Goal: Task Accomplishment & Management: Manage account settings

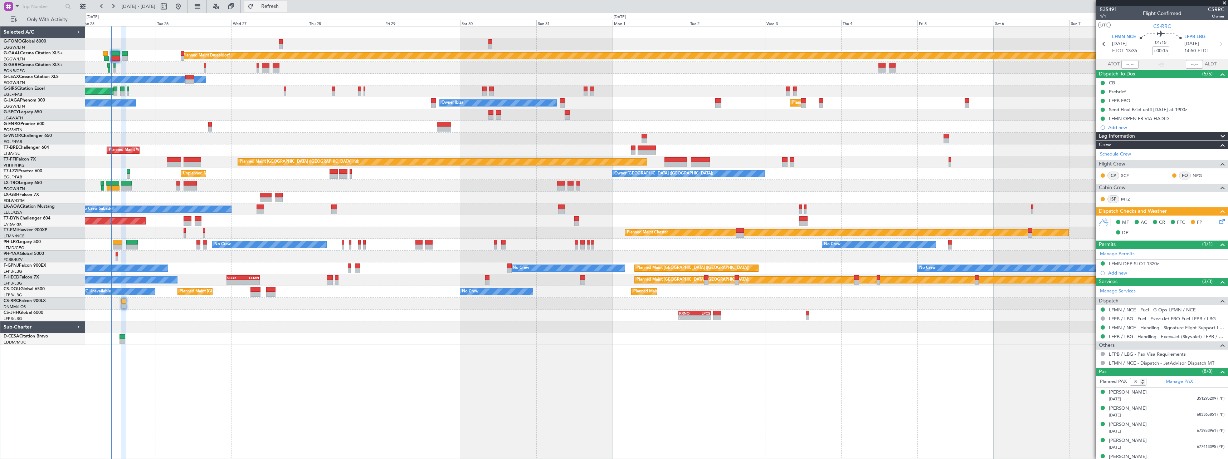
click at [285, 5] on span "Refresh" at bounding box center [270, 6] width 30 height 5
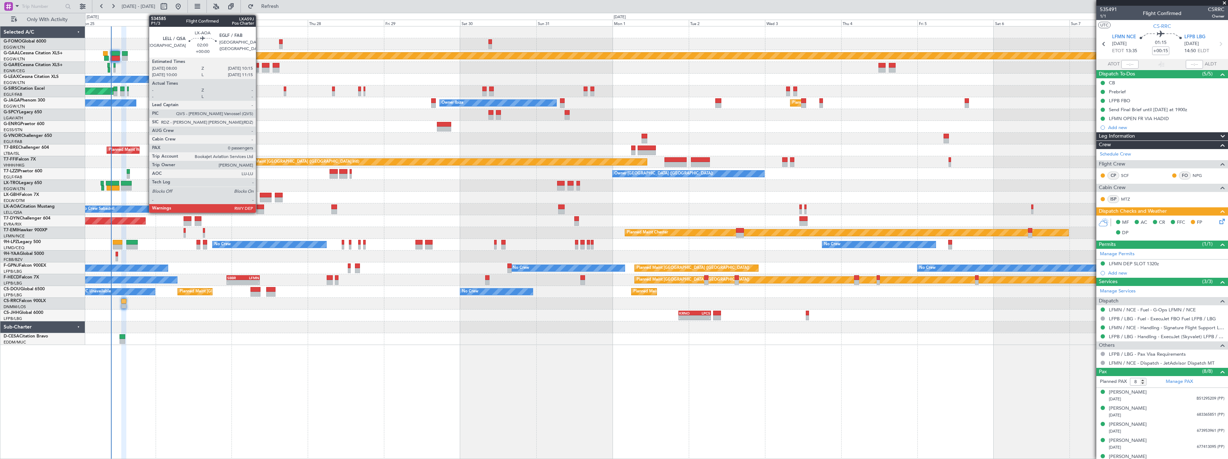
click at [259, 208] on div at bounding box center [259, 207] width 7 height 5
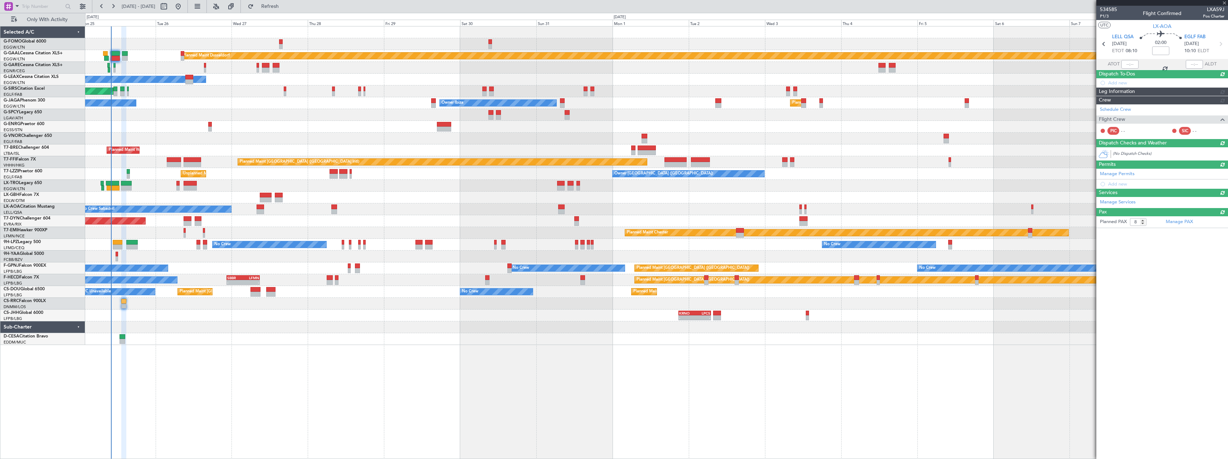
type input "0"
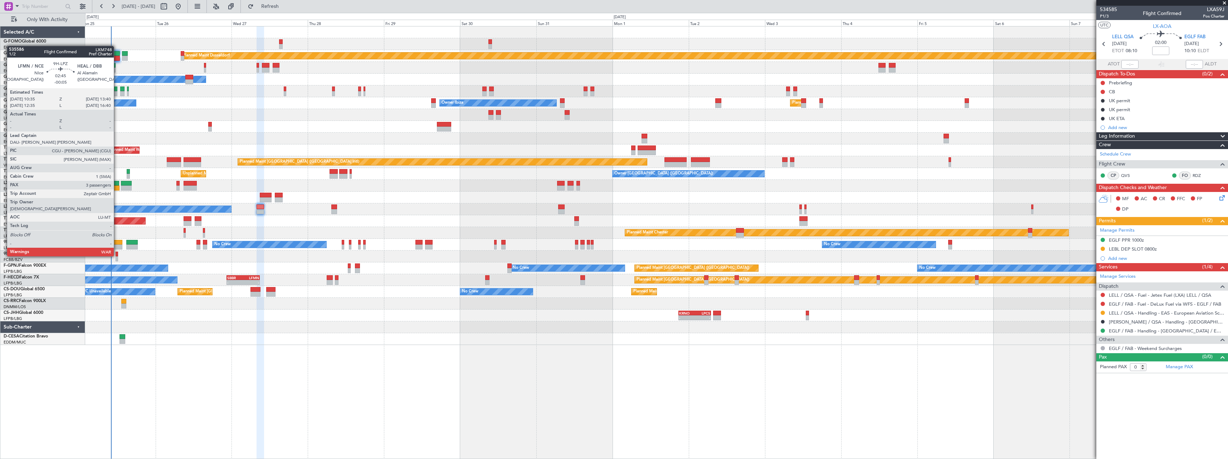
click at [117, 243] on div at bounding box center [118, 242] width 10 height 5
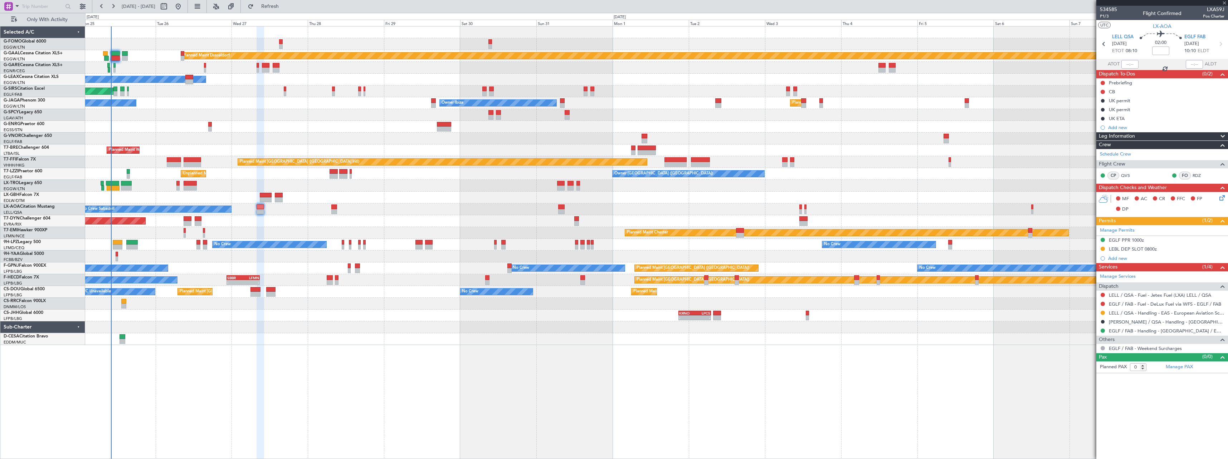
type input "-00:05"
type input "3"
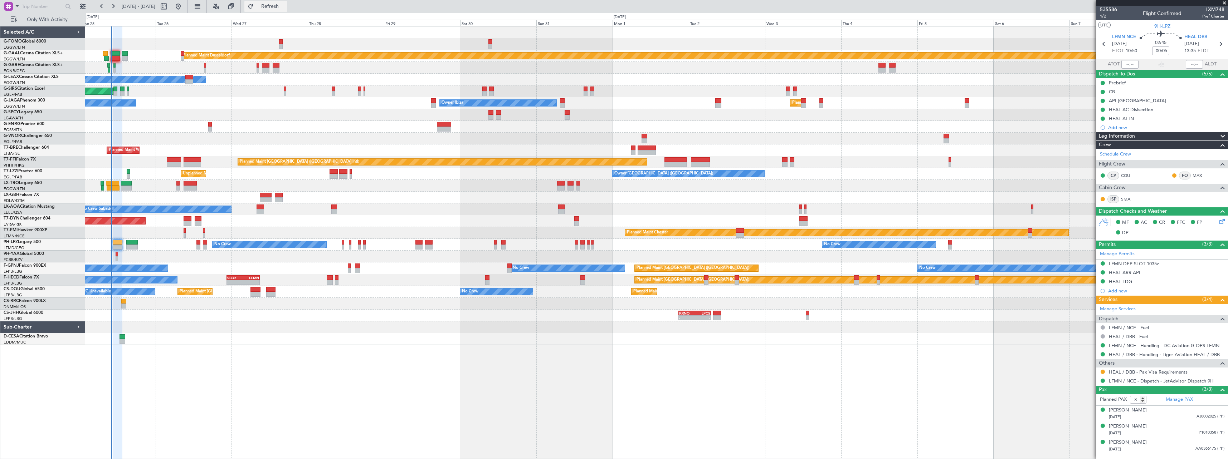
click at [285, 6] on span "Refresh" at bounding box center [270, 6] width 30 height 5
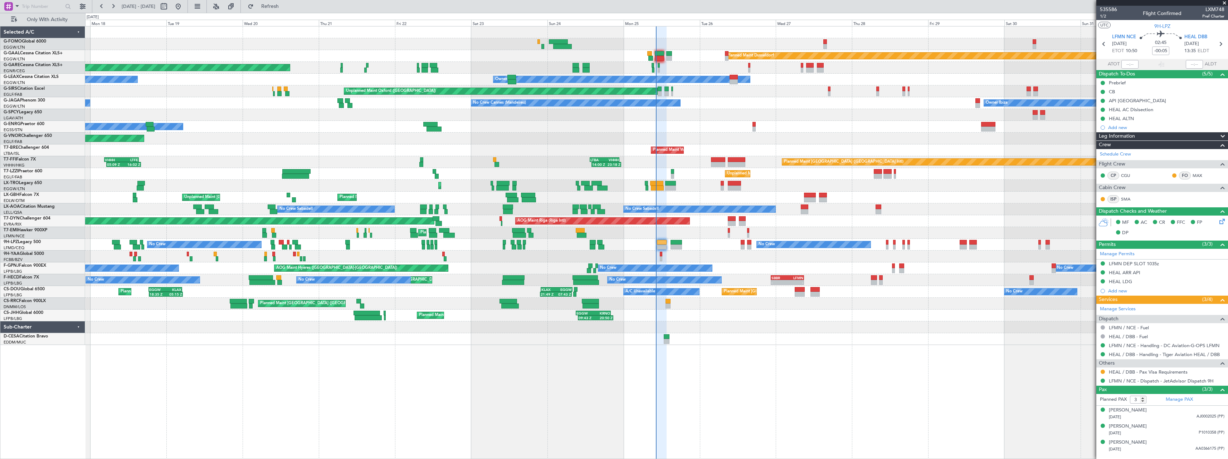
click at [729, 367] on div "Planned Maint Windsor Locks ([PERSON_NAME] Intl) Planned [GEOGRAPHIC_DATA] Plan…" at bounding box center [656, 242] width 1143 height 433
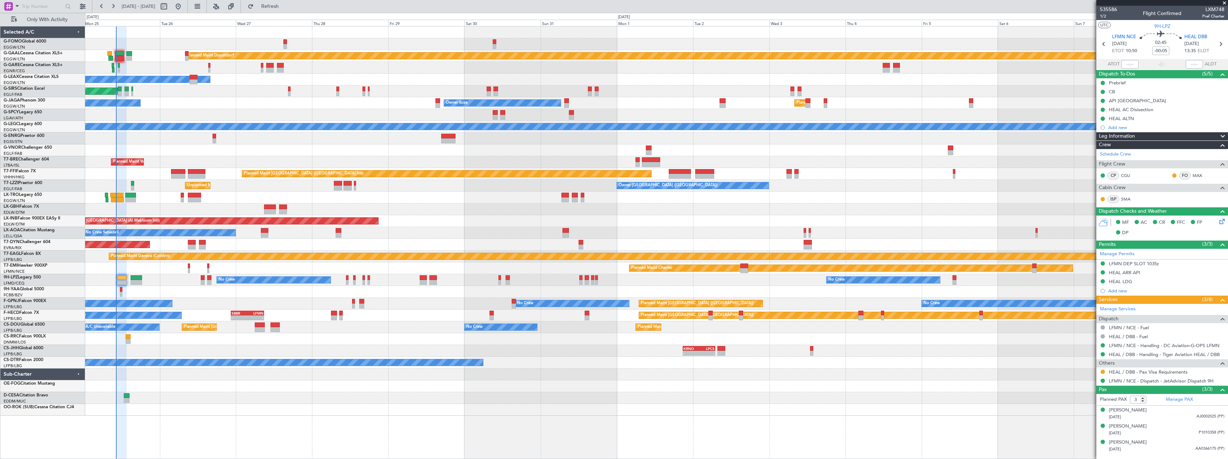
click at [170, 296] on div "Planned Maint Dusseldorf Owner Unplanned Maint [GEOGRAPHIC_DATA] ([GEOGRAPHIC_D…" at bounding box center [656, 221] width 1142 height 390
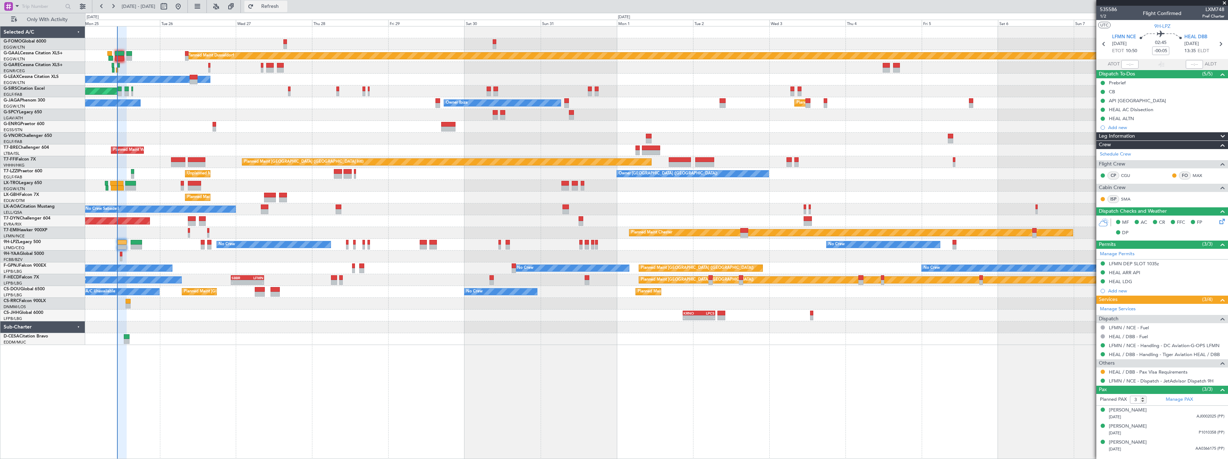
click at [285, 5] on span "Refresh" at bounding box center [270, 6] width 30 height 5
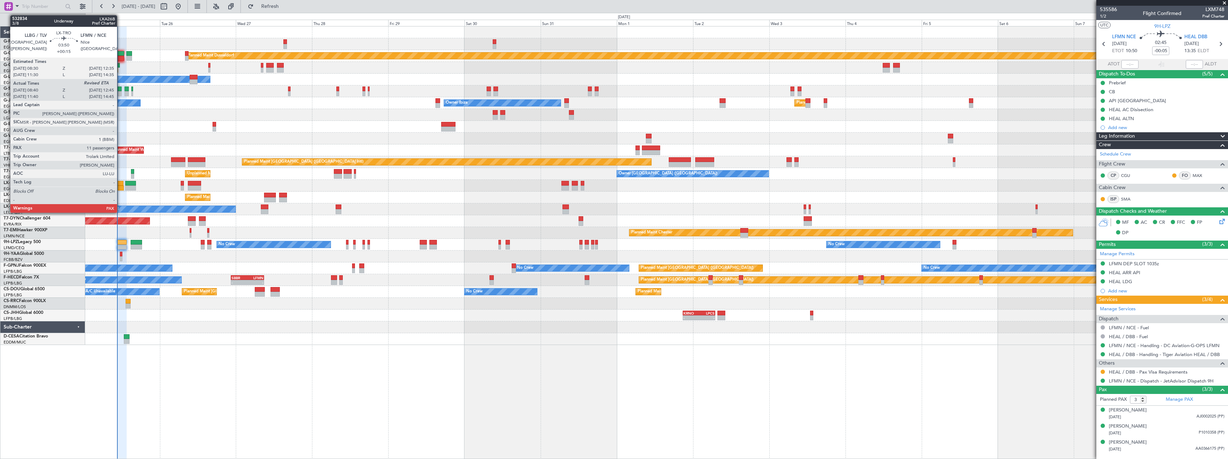
click at [120, 182] on div at bounding box center [116, 183] width 13 height 5
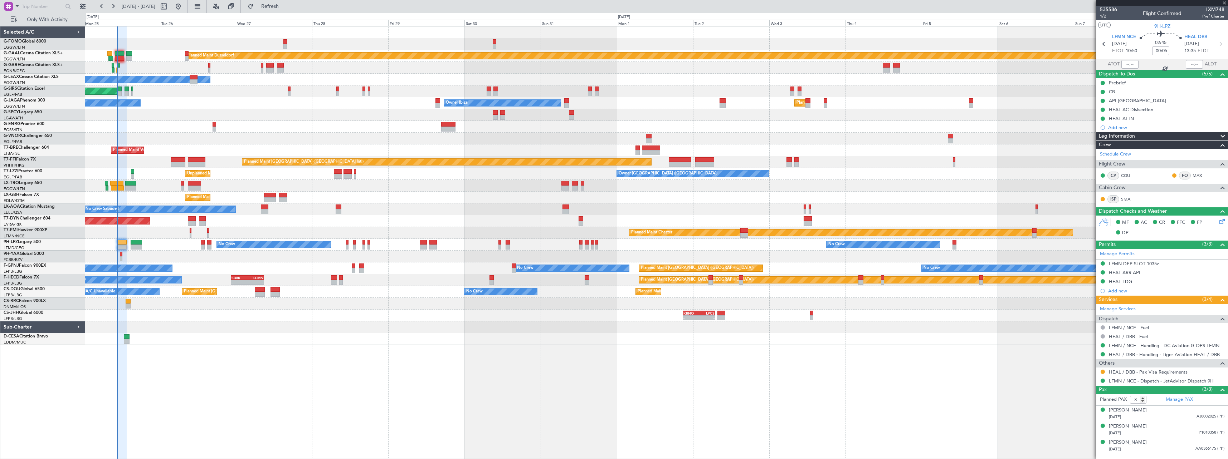
type input "+00:15"
type input "08:40"
type input "11"
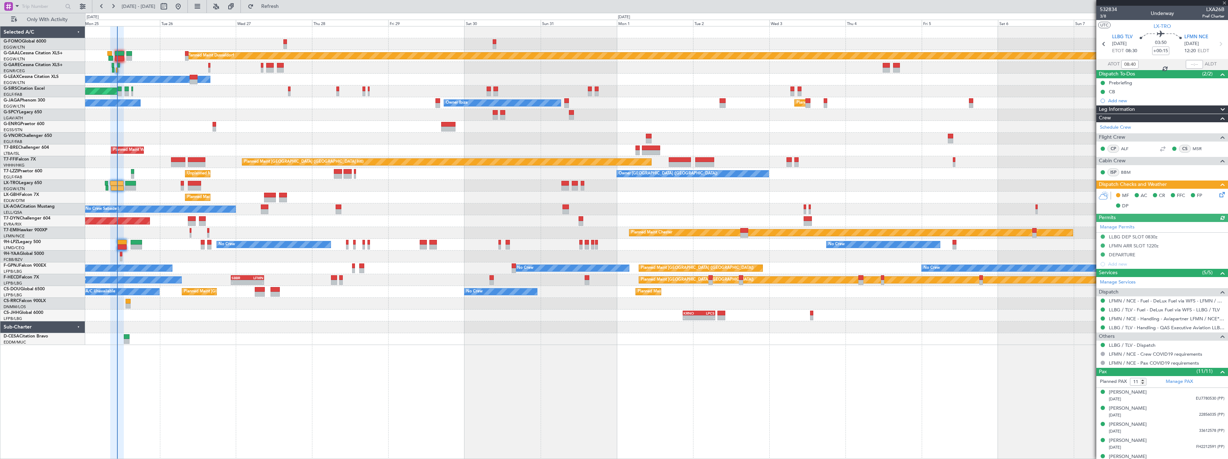
click at [1218, 195] on icon at bounding box center [1221, 194] width 6 height 6
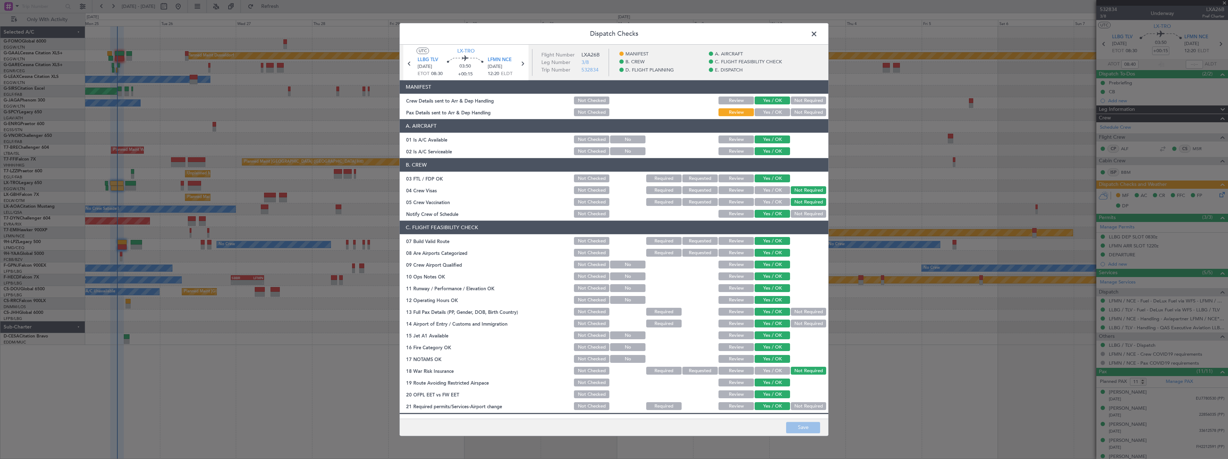
click at [817, 31] on span at bounding box center [817, 36] width 0 height 14
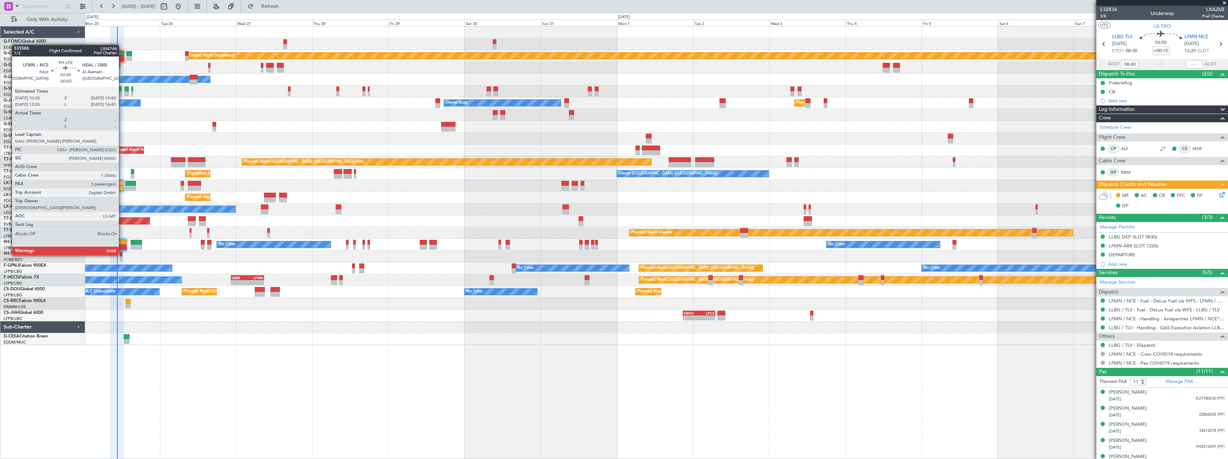
click at [122, 242] on div at bounding box center [122, 242] width 10 height 5
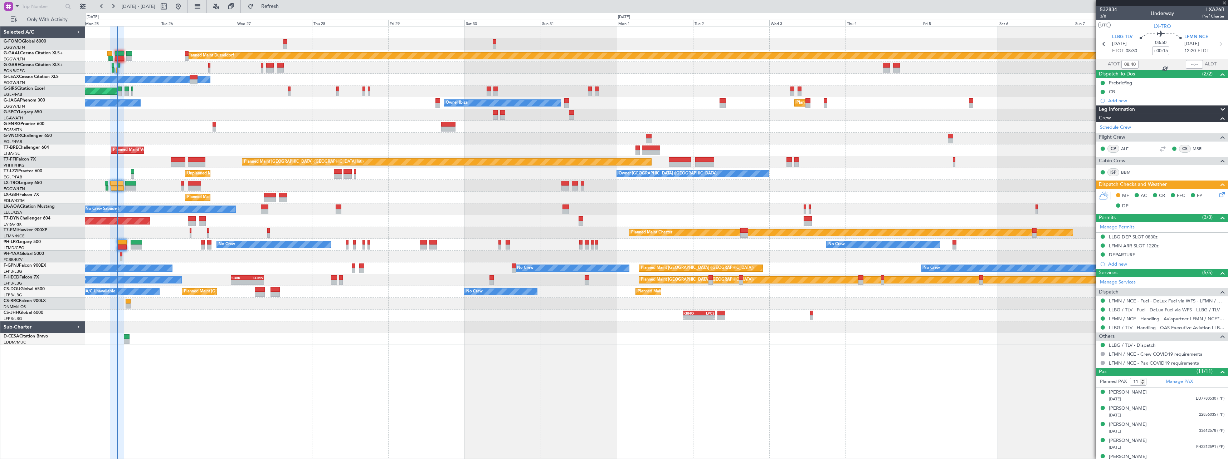
type input "-00:05"
type input "3"
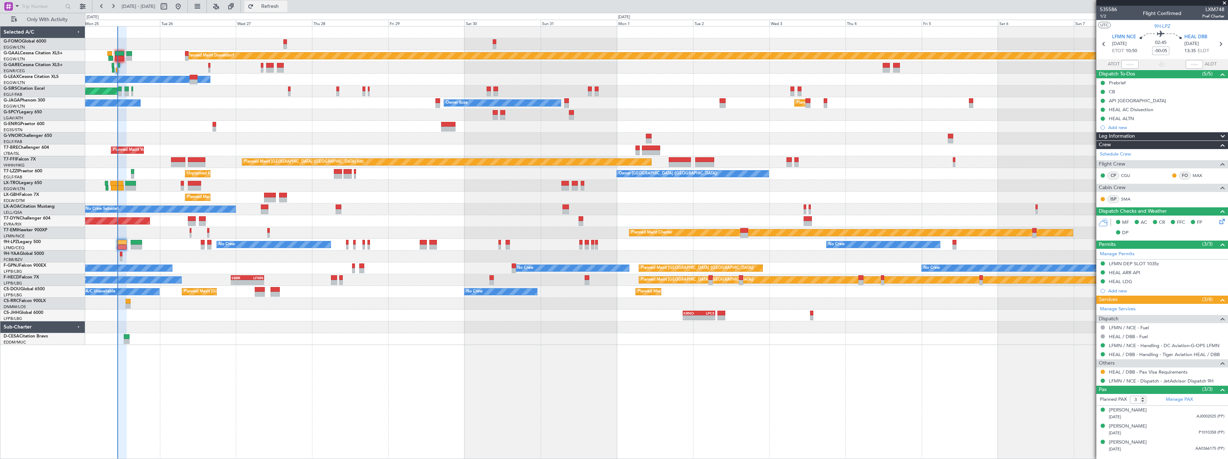
click at [287, 2] on button "Refresh" at bounding box center [265, 6] width 43 height 11
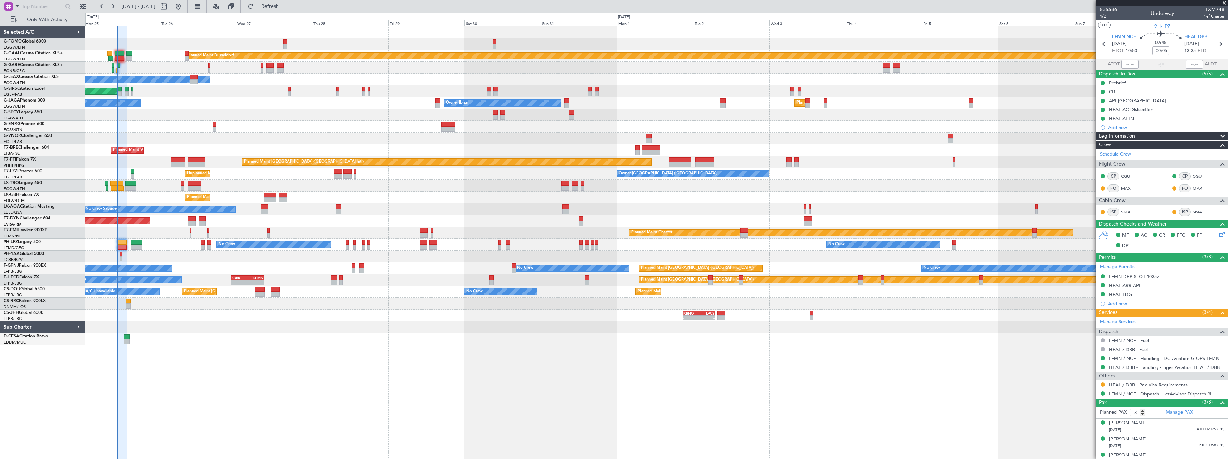
type input "10:42"
click at [18, 206] on span "LX-AOA" at bounding box center [12, 207] width 16 height 4
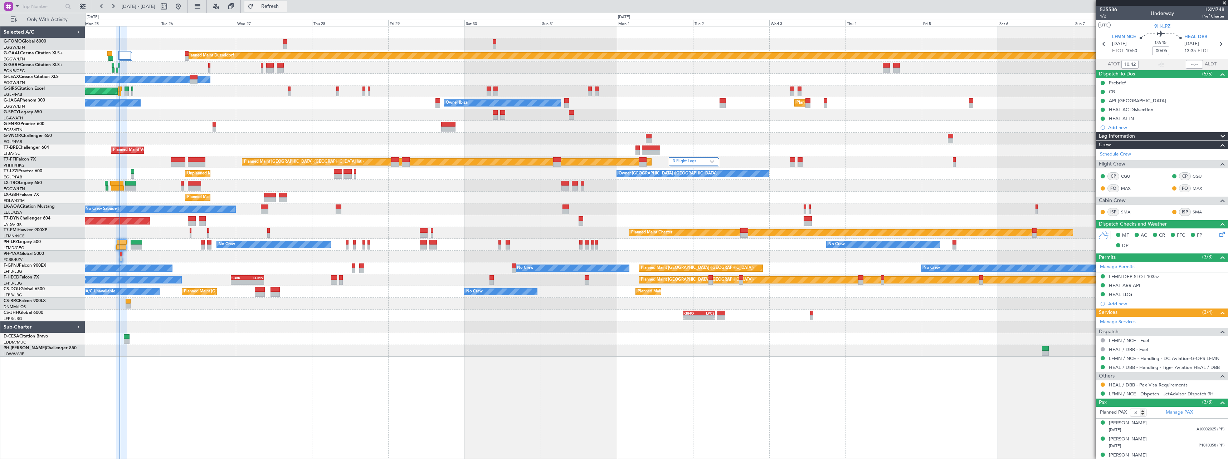
click at [285, 6] on span "Refresh" at bounding box center [270, 6] width 30 height 5
click at [287, 1] on button "Refresh" at bounding box center [265, 6] width 43 height 11
click at [14, 219] on span "T7-DYN" at bounding box center [12, 218] width 16 height 4
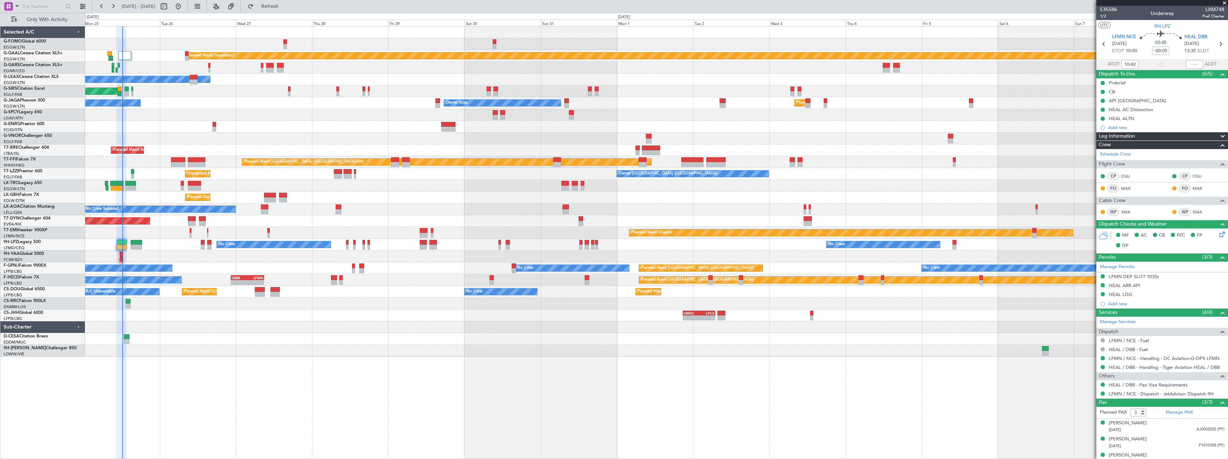
click at [497, 422] on div "Planned Maint Dusseldorf Owner Unplanned Maint Oxford (Kidlington) No Crew Cann…" at bounding box center [656, 242] width 1143 height 433
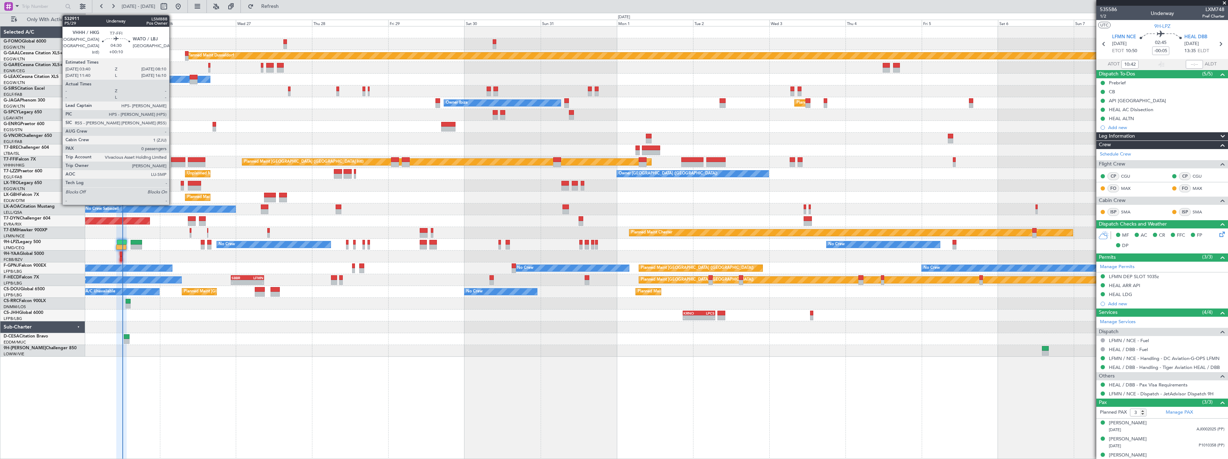
click at [172, 159] on div at bounding box center [178, 159] width 14 height 5
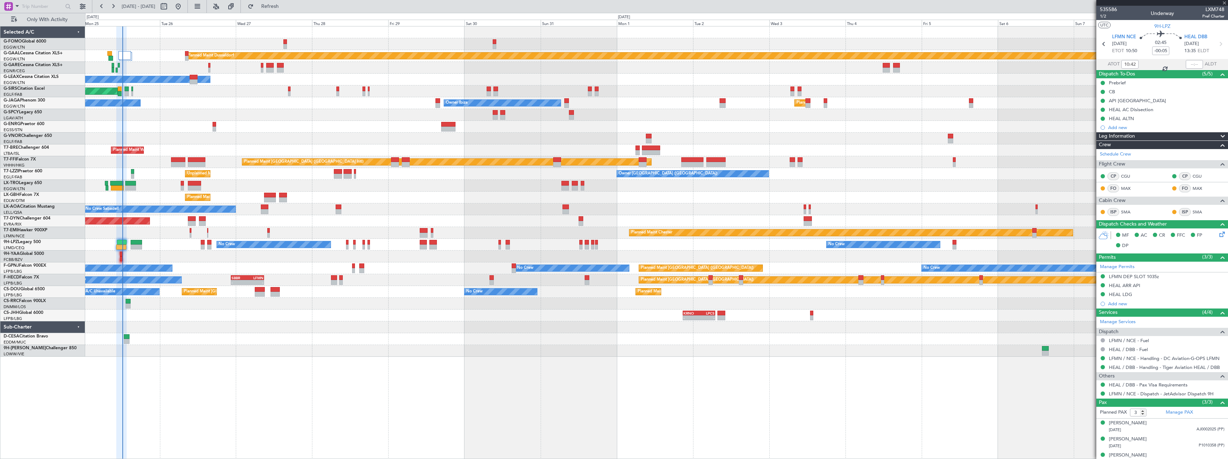
type input "+00:10"
type input "0"
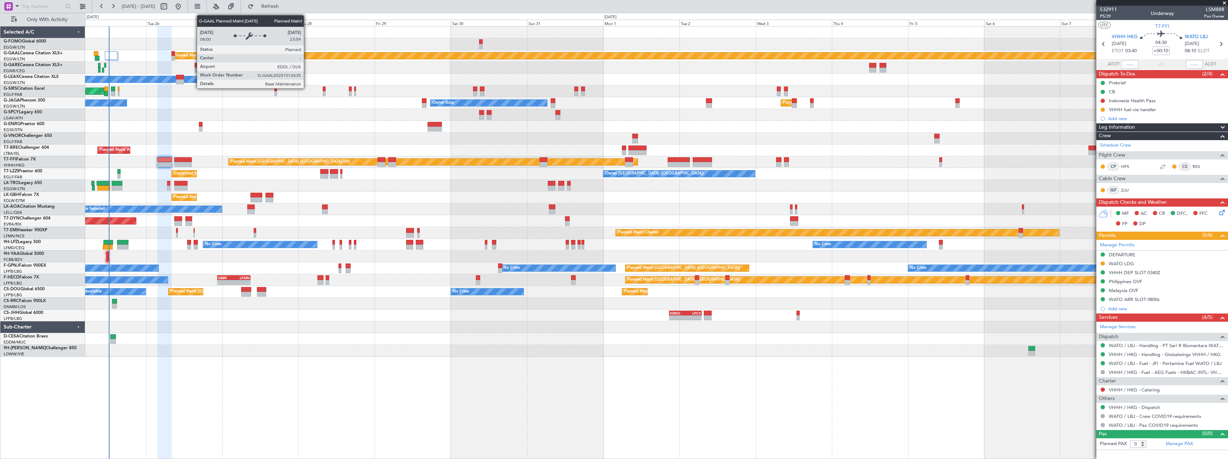
click at [297, 220] on div "AOG Maint Riga (Riga Intl) Planned Maint Basel-Mulhouse" at bounding box center [656, 221] width 1142 height 12
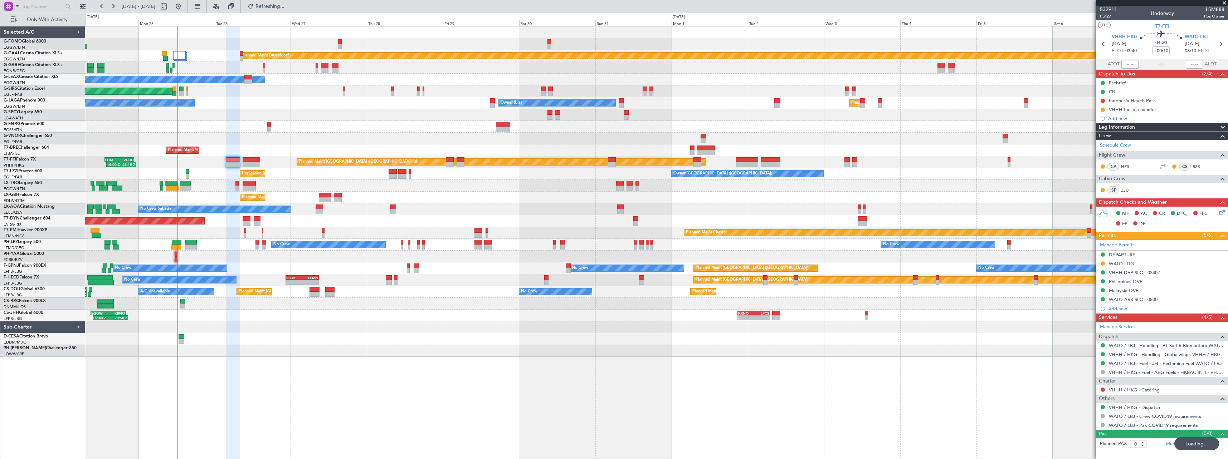
click at [841, 341] on div "Planned Maint Dusseldorf Unplanned Maint Chester Owner Unplanned Maint Oxford (…" at bounding box center [656, 191] width 1142 height 331
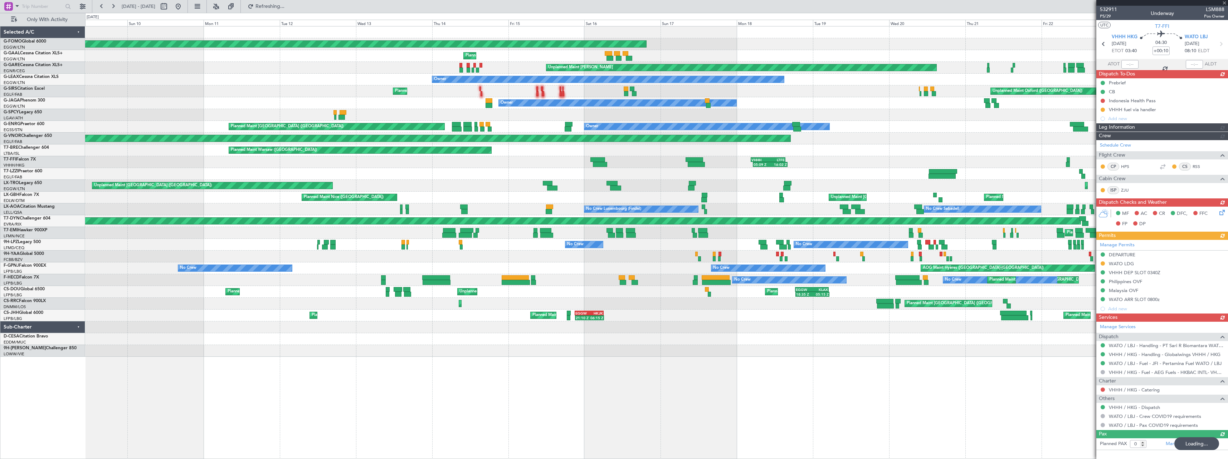
click at [961, 338] on div at bounding box center [656, 339] width 1142 height 12
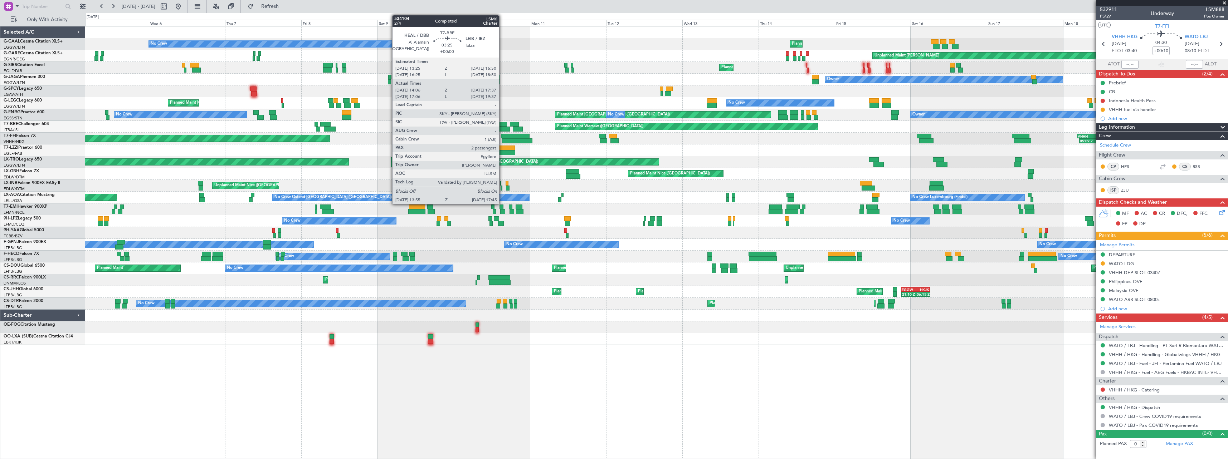
click at [502, 125] on div at bounding box center [501, 124] width 11 height 5
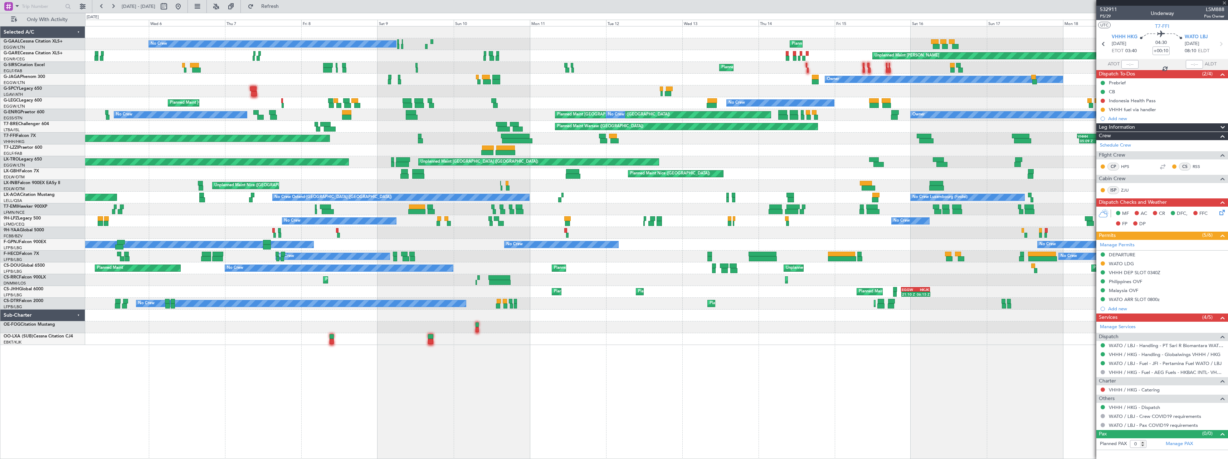
type input "14:06"
type input "17:37"
type input "2"
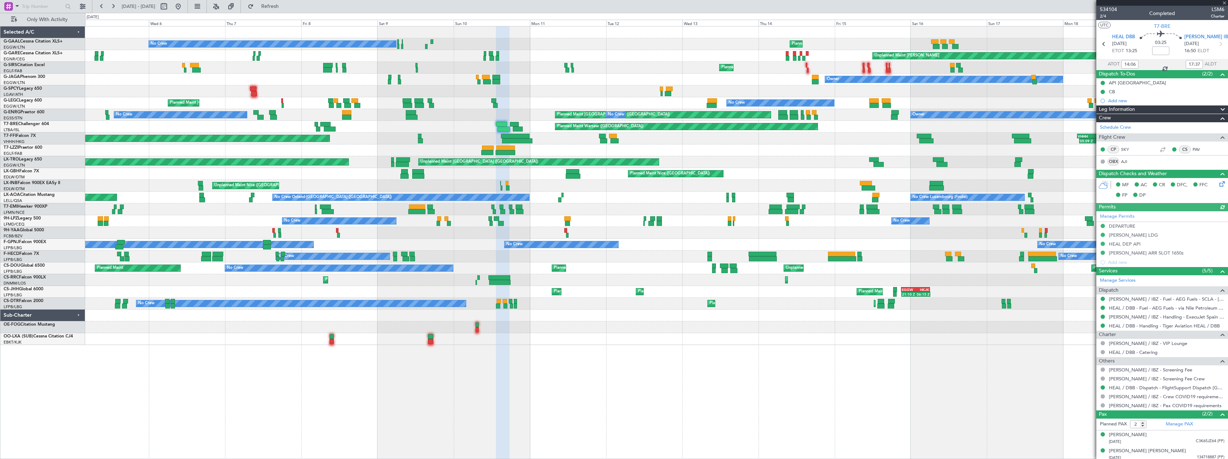
click at [1136, 108] on div "Leg Information" at bounding box center [1162, 110] width 132 height 8
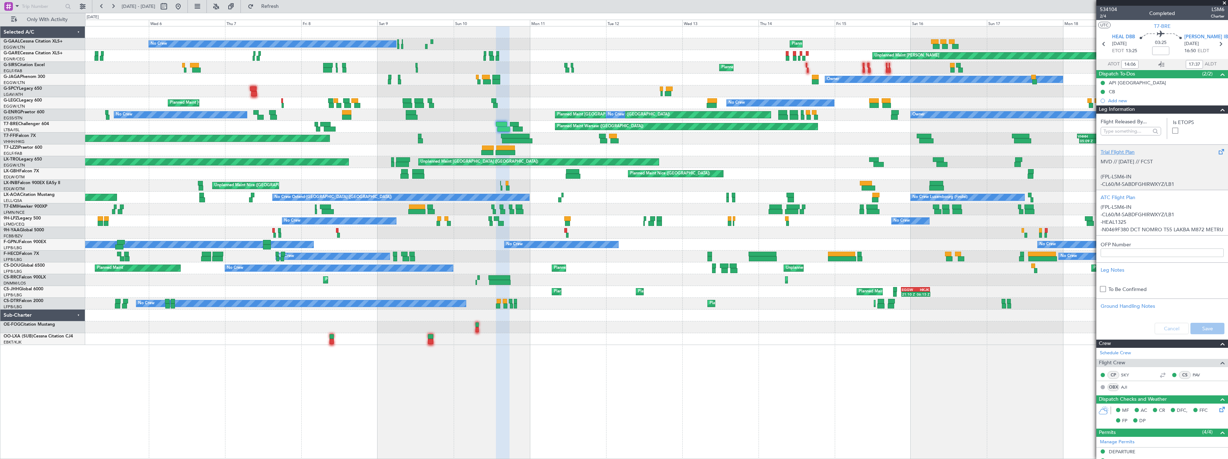
click at [1135, 176] on p "(FPL-LSM6-IN" at bounding box center [1161, 177] width 123 height 8
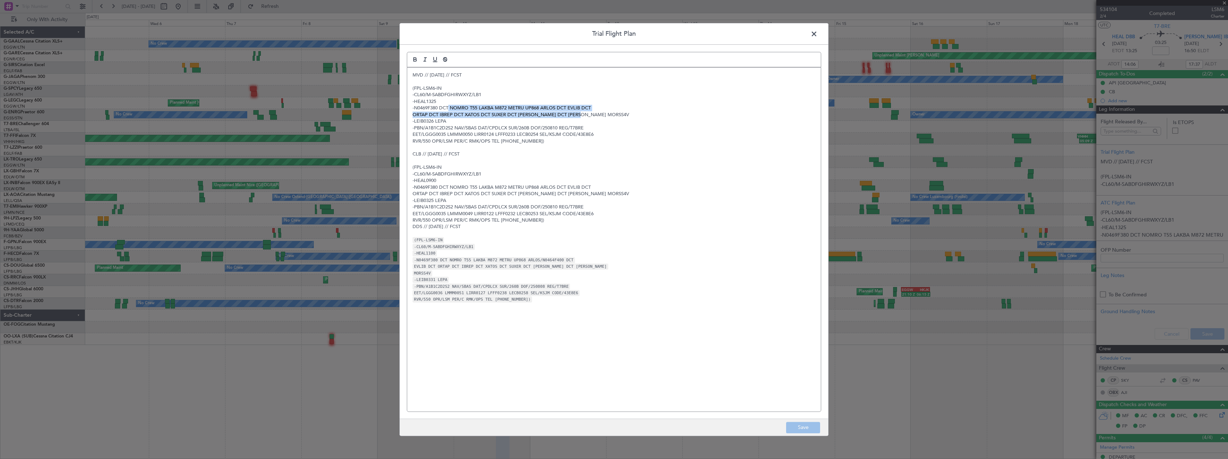
drag, startPoint x: 450, startPoint y: 108, endPoint x: 582, endPoint y: 113, distance: 132.8
click at [582, 113] on div "MVD // 09AUG // FCST (FPL-LSM6-IN -CL60/M-SABDFGHIRWXYZ/LB1 -HEAL1325 -N0469F38…" at bounding box center [614, 240] width 414 height 344
click at [817, 34] on span at bounding box center [817, 36] width 0 height 14
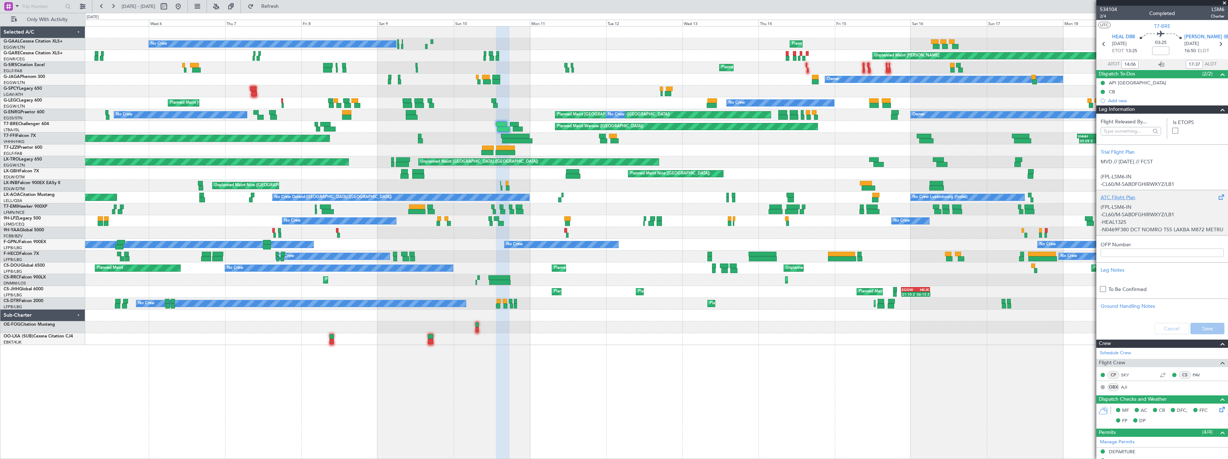
click at [1152, 224] on p "-HEAL1325" at bounding box center [1161, 223] width 123 height 8
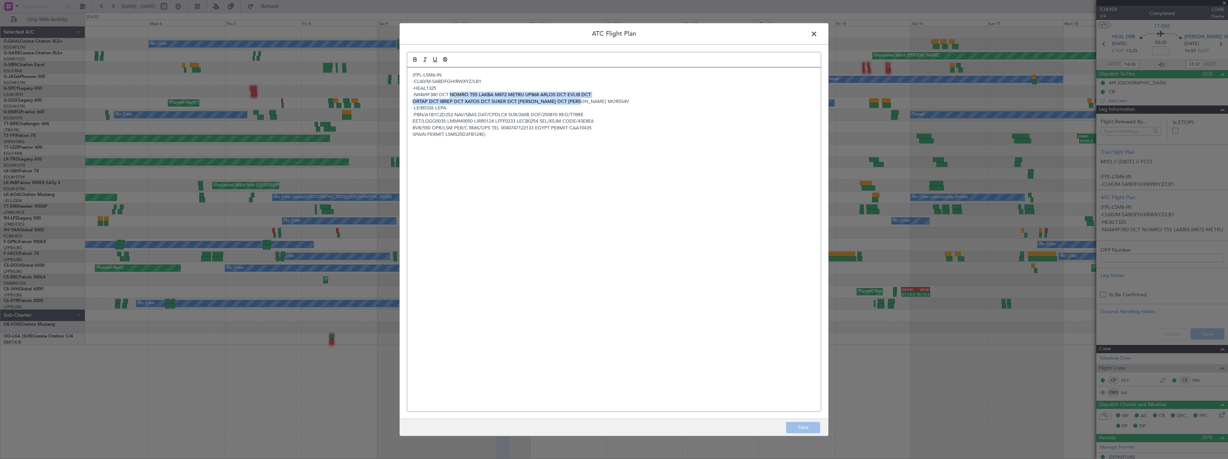
drag, startPoint x: 450, startPoint y: 94, endPoint x: 596, endPoint y: 101, distance: 145.8
click at [596, 101] on div "(FPL-LSM6-IN -CL60/M-SABDFGHIRWXYZ/LB1 -HEAL1325 -N0469F380 DCT NOMRO T55 LAKBA…" at bounding box center [614, 240] width 414 height 344
copy div "NOMRO T55 LAKBA M872 METRU UP868 ARLOS DCT EVLIB DCT ORTAP DCT IBREP DCT XATOS …"
click at [817, 34] on span at bounding box center [817, 36] width 0 height 14
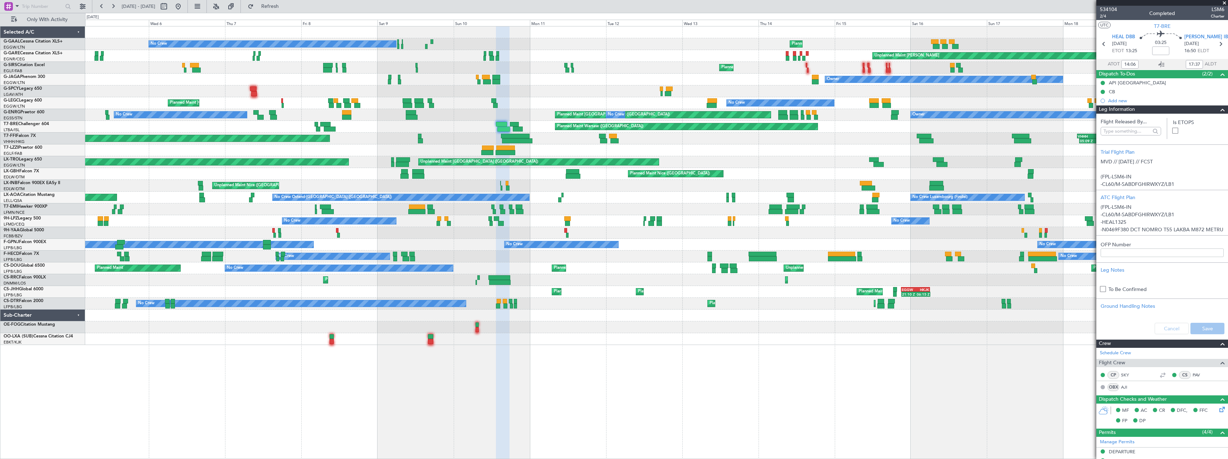
drag, startPoint x: 1137, startPoint y: 109, endPoint x: 1077, endPoint y: 129, distance: 63.0
click at [1137, 109] on div "Leg Information" at bounding box center [1162, 110] width 132 height 8
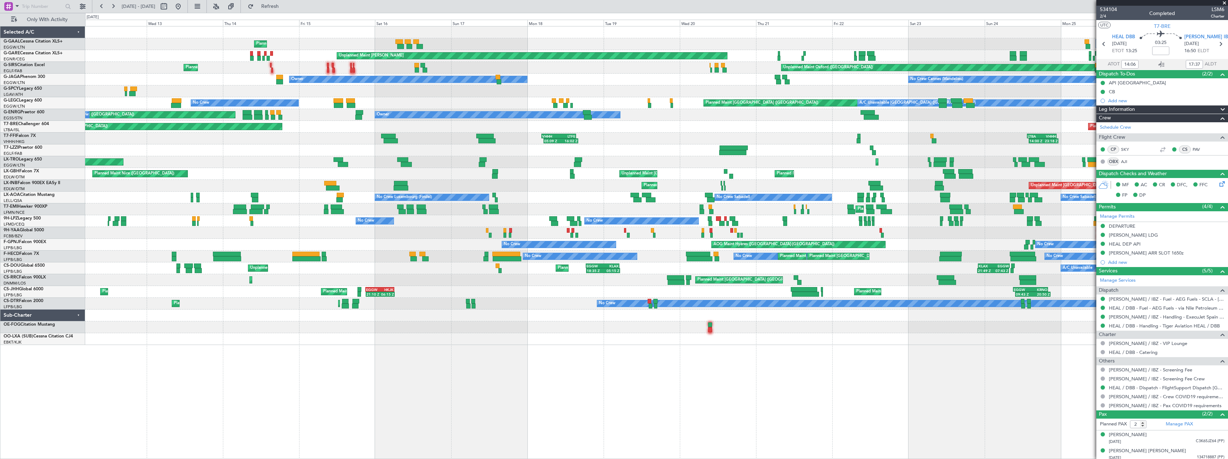
click at [291, 368] on div "Planned Maint Planned Maint Dusseldorf No Crew Unplanned Maint Chester Planned …" at bounding box center [656, 242] width 1143 height 433
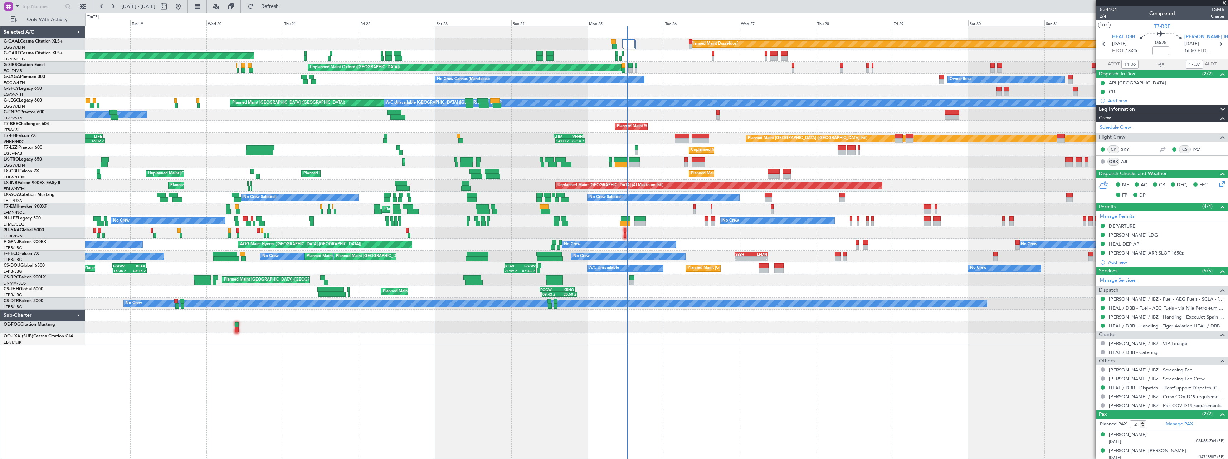
click at [360, 376] on div "Planned Maint Dusseldorf Unplanned Maint Chester Unplanned Maint Oxford (Kidlin…" at bounding box center [656, 242] width 1143 height 433
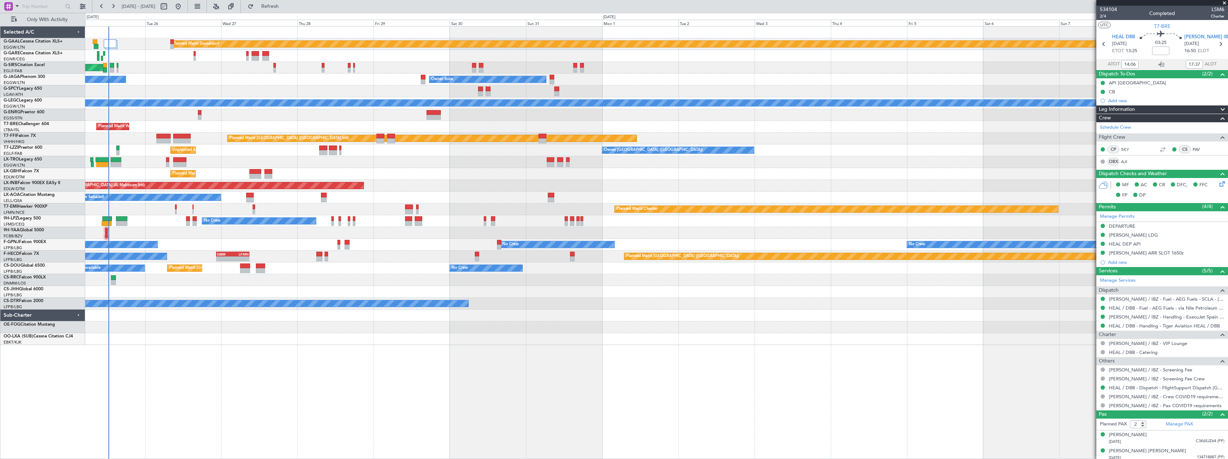
click at [382, 374] on div "Planned Maint Dusseldorf Unplanned Maint Oxford (Kidlington) Owner Ibiza No Cre…" at bounding box center [656, 242] width 1143 height 433
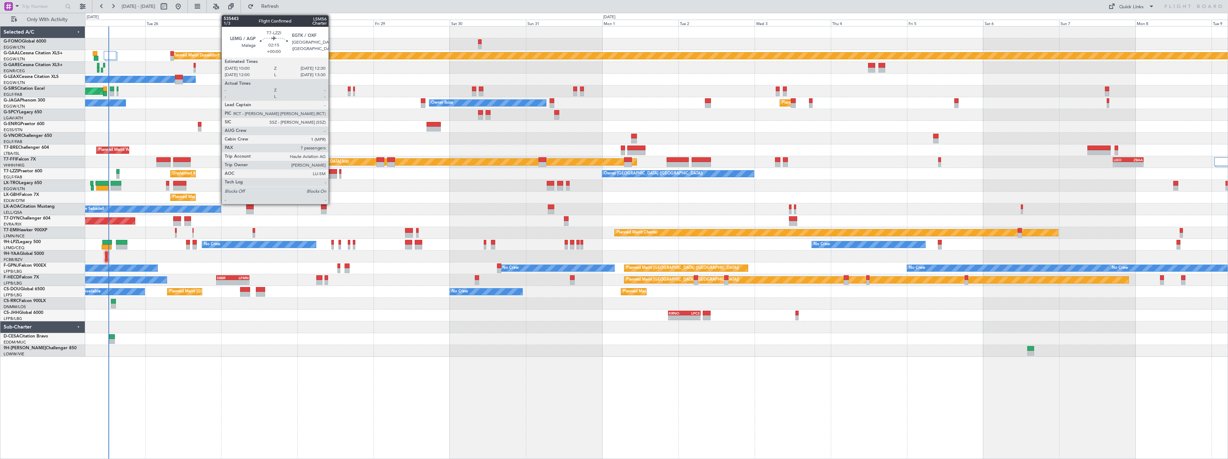
click at [332, 173] on div at bounding box center [333, 171] width 8 height 5
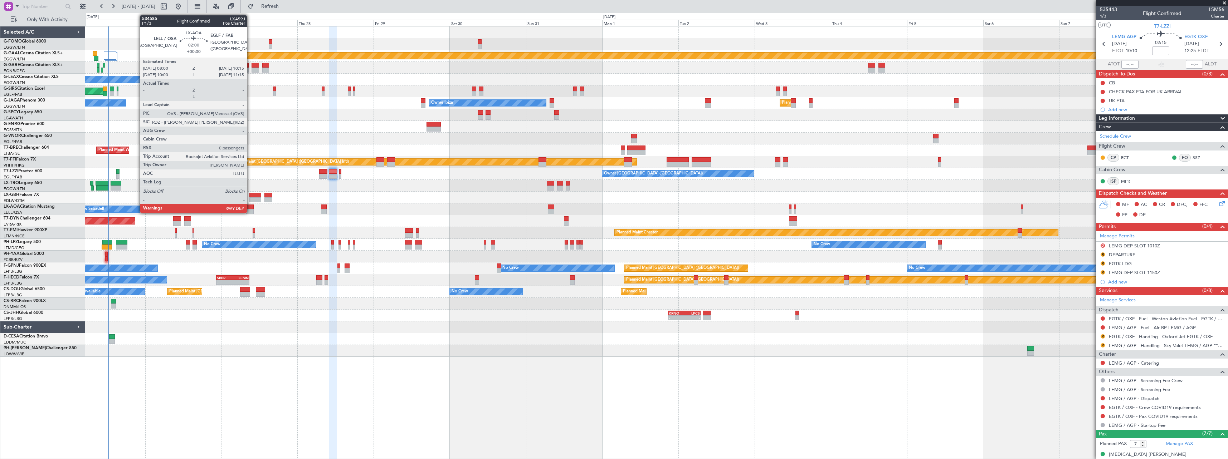
click at [250, 207] on div at bounding box center [249, 207] width 7 height 5
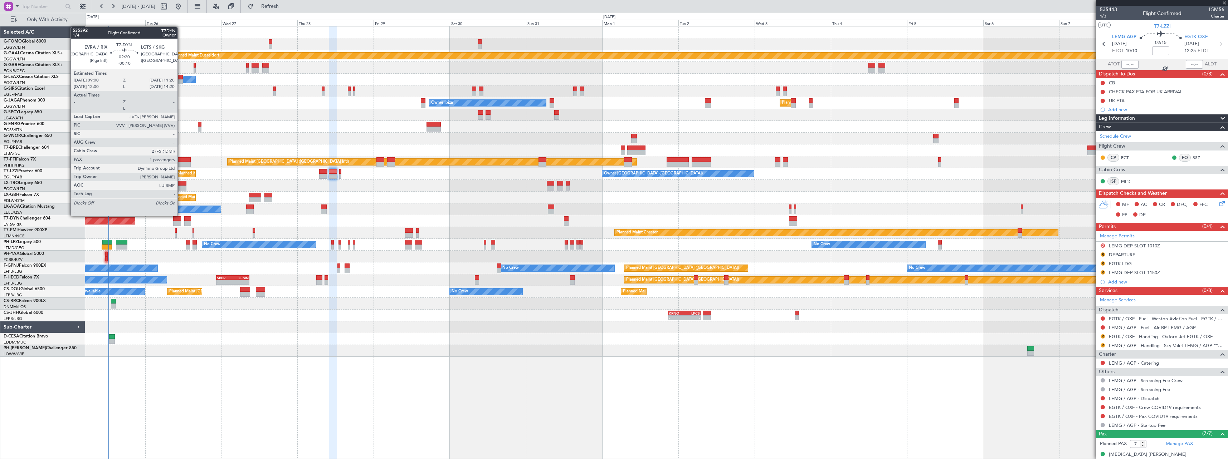
type input "0"
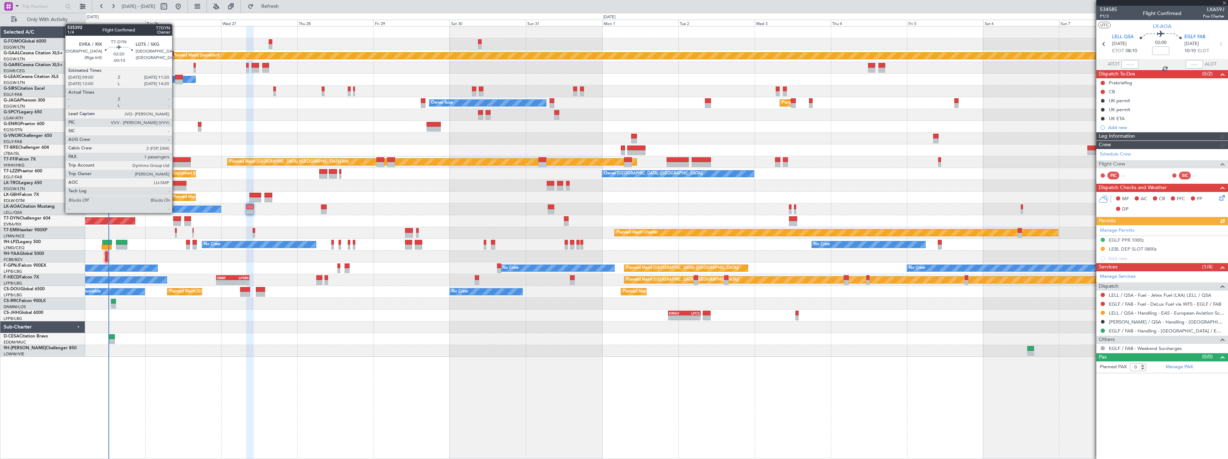
click at [175, 219] on div at bounding box center [177, 218] width 8 height 5
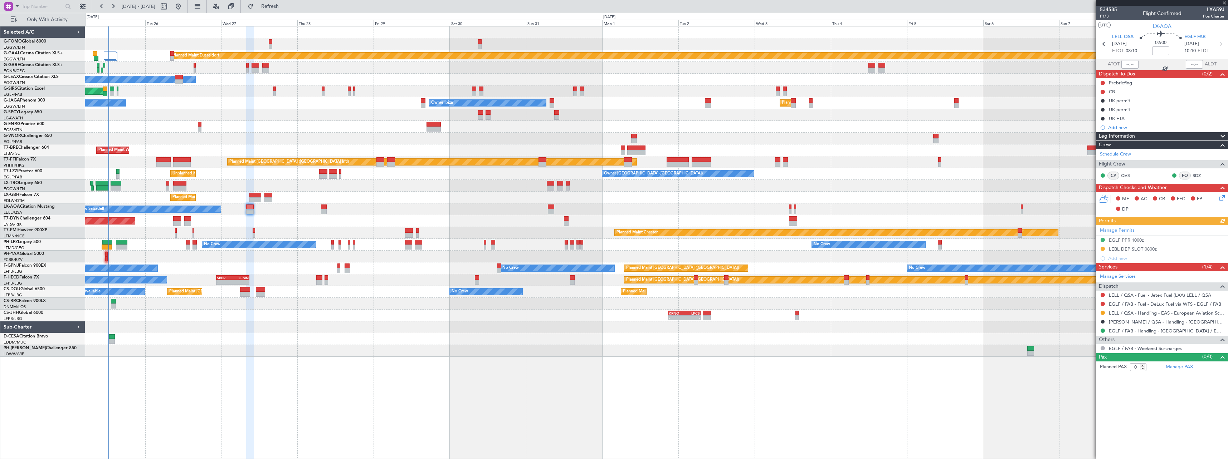
type input "-00:10"
type input "1"
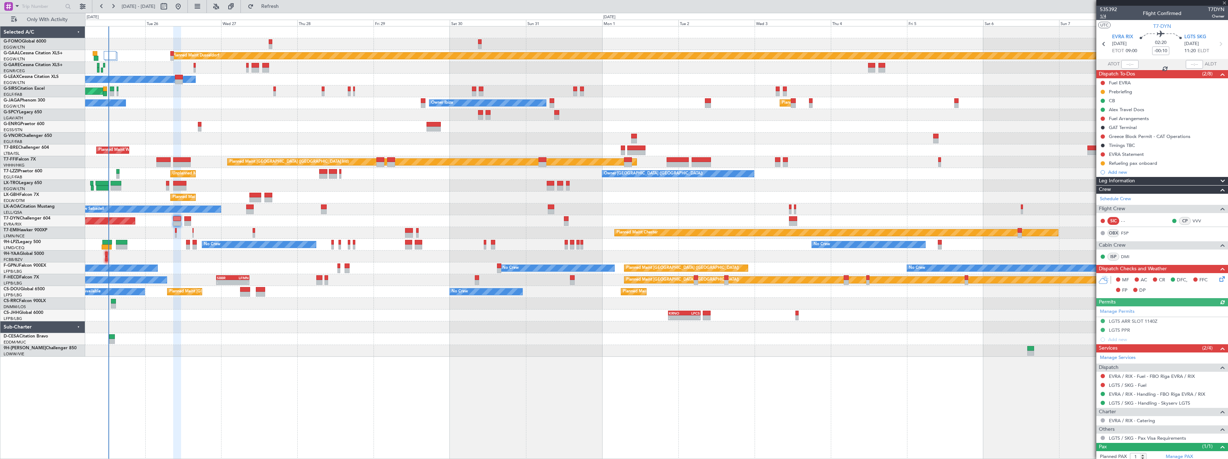
click at [1105, 16] on span "1/4" at bounding box center [1108, 16] width 17 height 6
click at [1123, 233] on link "FSP" at bounding box center [1129, 233] width 16 height 6
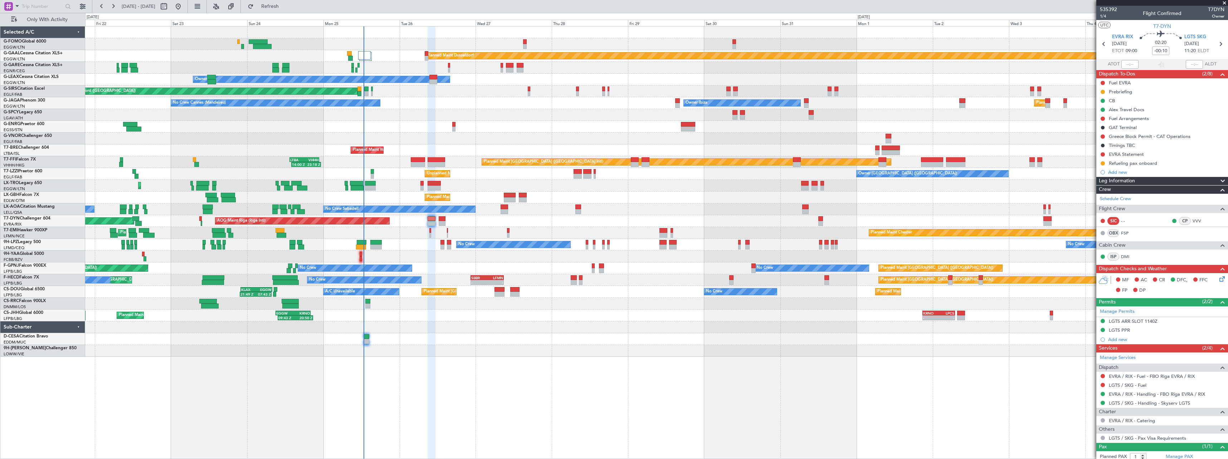
click at [447, 348] on div at bounding box center [656, 351] width 1142 height 12
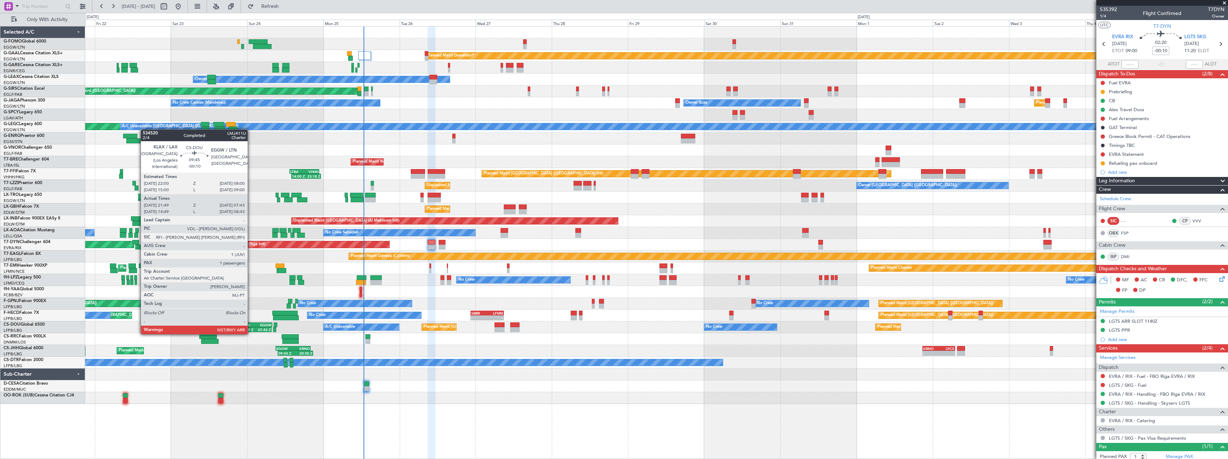
click at [251, 327] on div "21:49 Z 07:43 Z" at bounding box center [255, 329] width 31 height 5
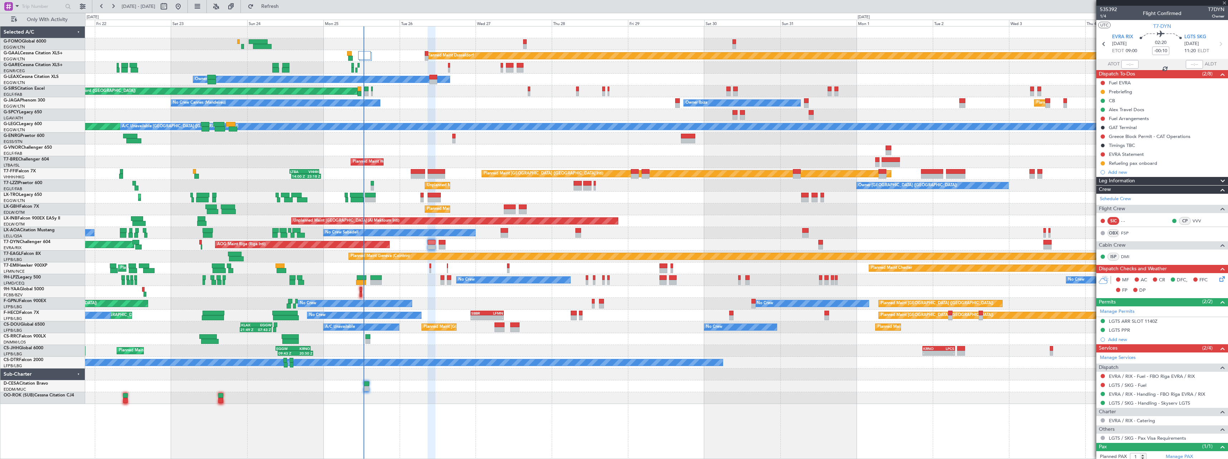
type input "21:59"
type input "07:38"
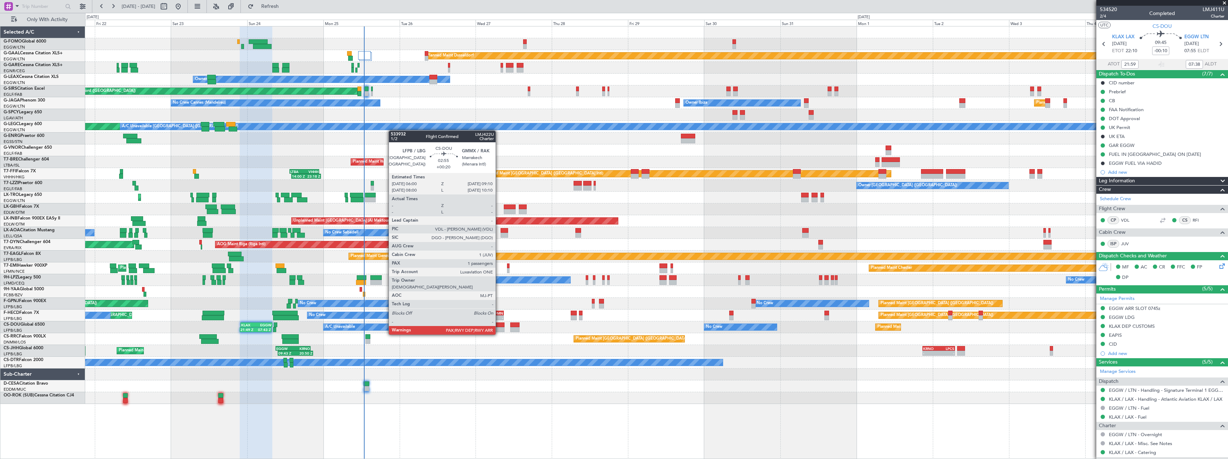
click at [499, 328] on div at bounding box center [499, 329] width 10 height 5
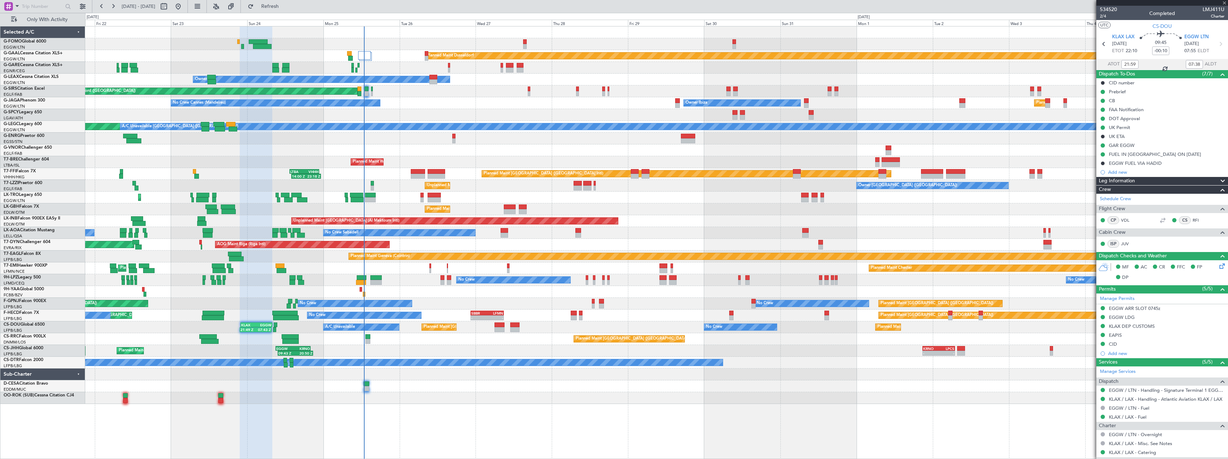
type input "+00:20"
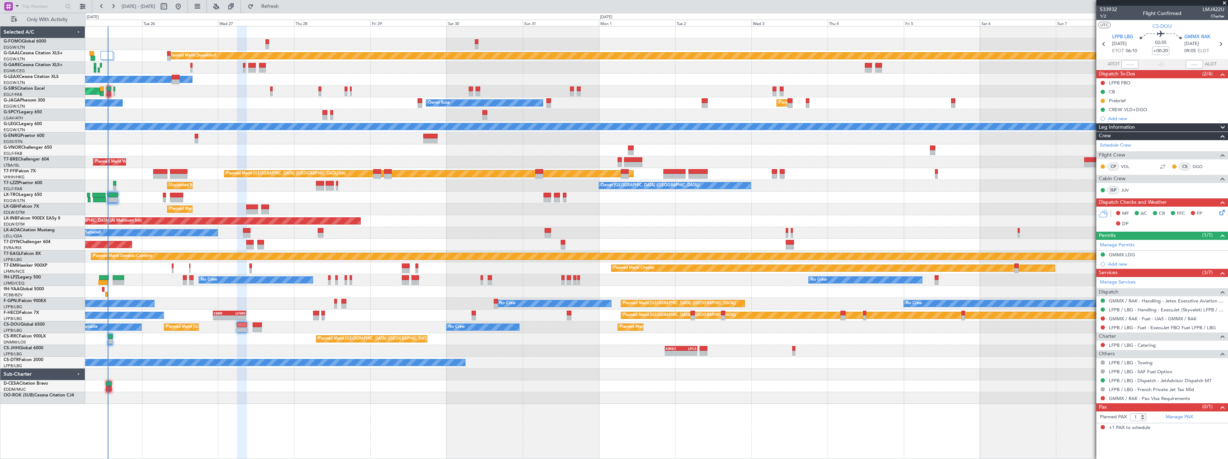
click at [326, 153] on div "Planned Maint Dusseldorf Owner Unplanned Maint Oxford (Kidlington) No Crew Cann…" at bounding box center [656, 215] width 1142 height 378
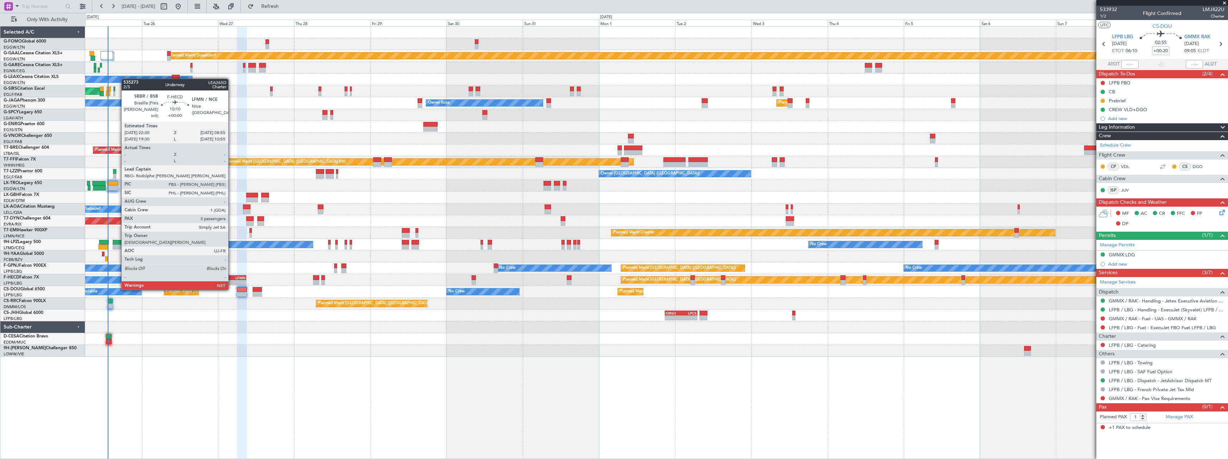
click at [231, 277] on div "LFMN" at bounding box center [238, 278] width 16 height 4
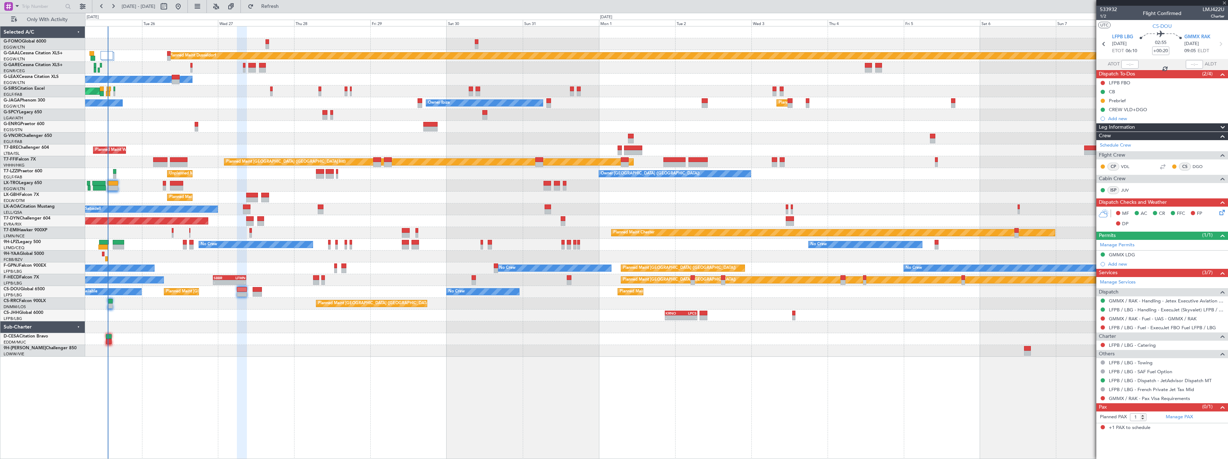
type input "3"
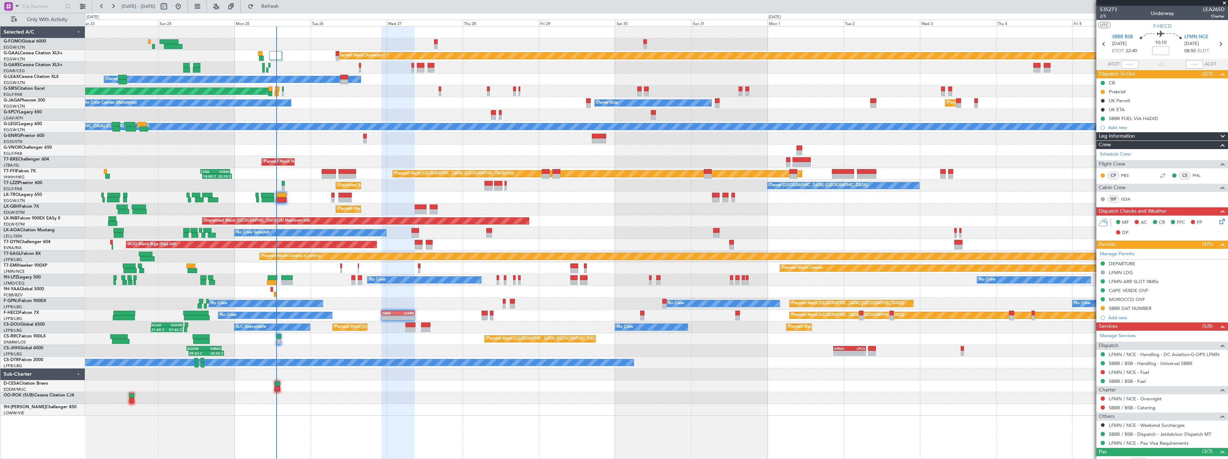
click at [353, 376] on div "Planned Maint Dusseldorf Unplanned Maint Chester Owner Unplanned Maint Oxford (…" at bounding box center [656, 242] width 1143 height 433
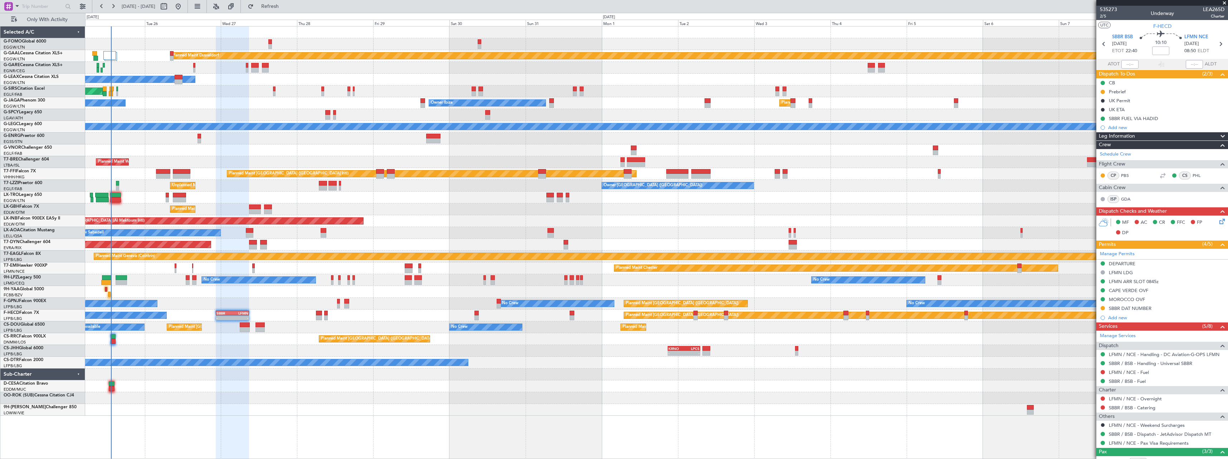
click at [187, 392] on div "Planned Maint Dusseldorf Owner Unplanned Maint Oxford (Kidlington) No Crew Cann…" at bounding box center [656, 221] width 1142 height 390
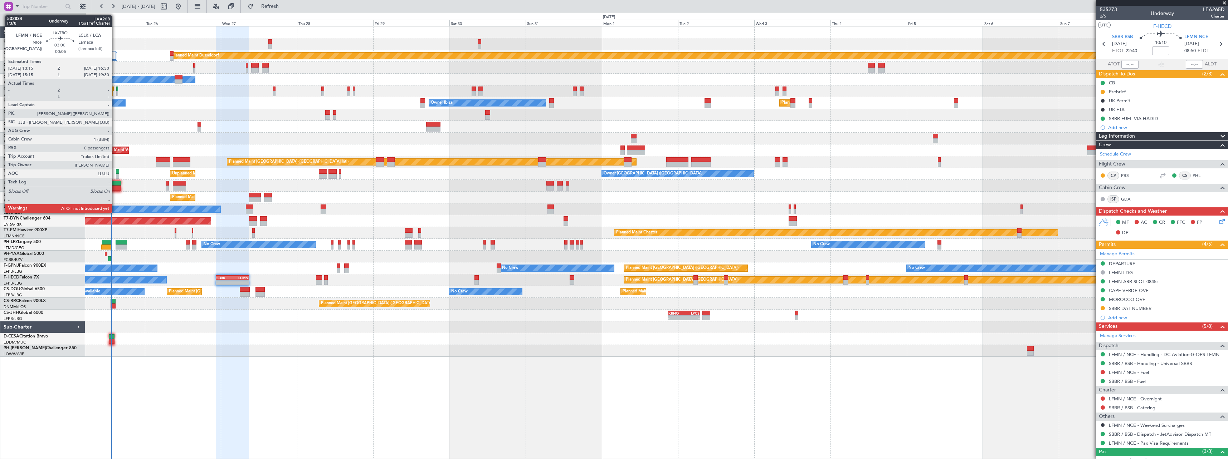
click at [115, 186] on div at bounding box center [115, 188] width 10 height 5
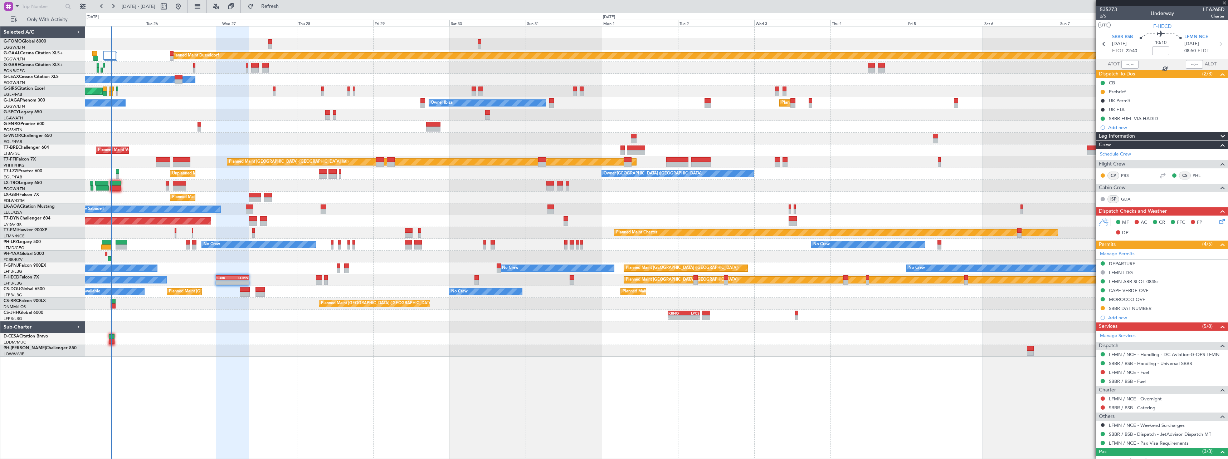
type input "-00:05"
type input "0"
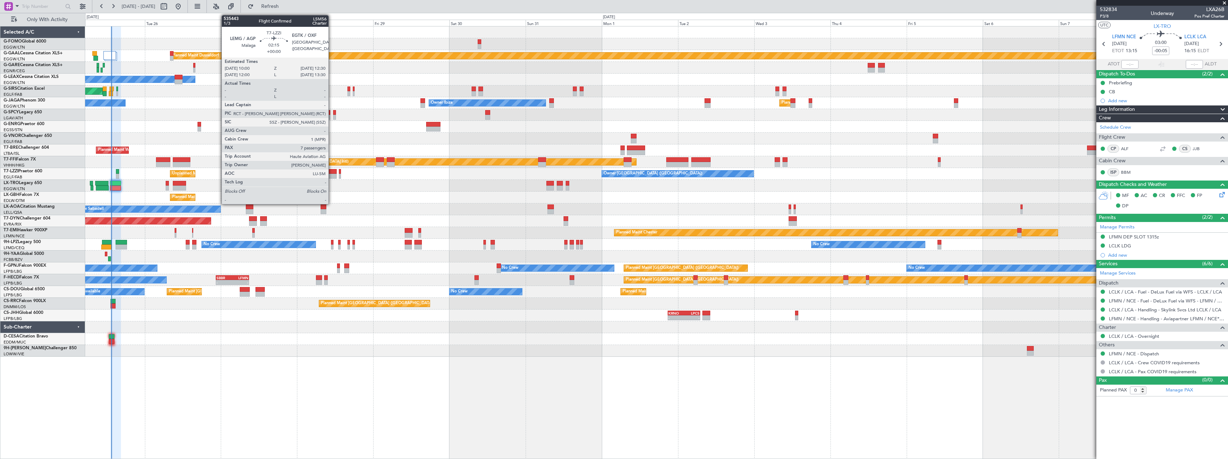
click at [332, 172] on div at bounding box center [332, 171] width 8 height 5
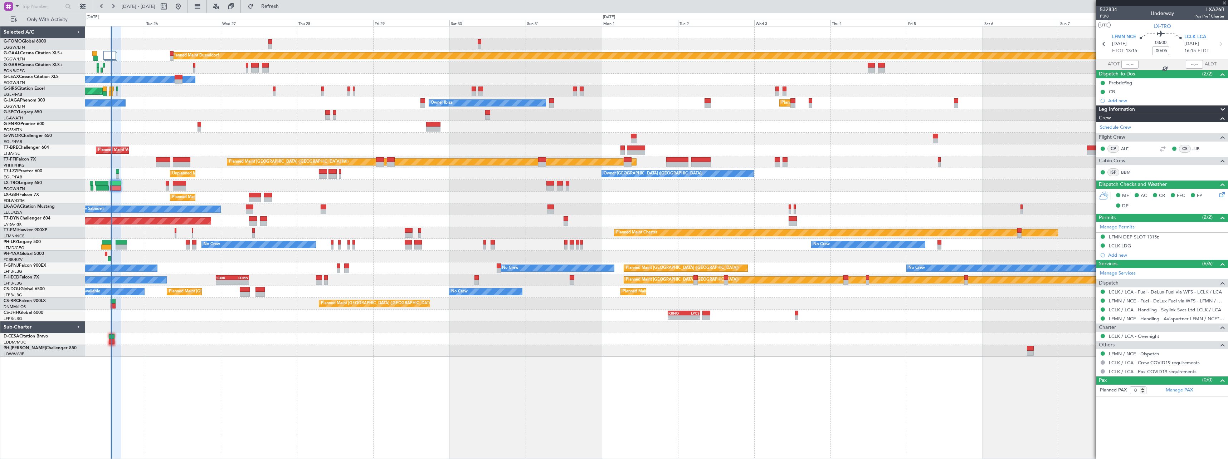
type input "7"
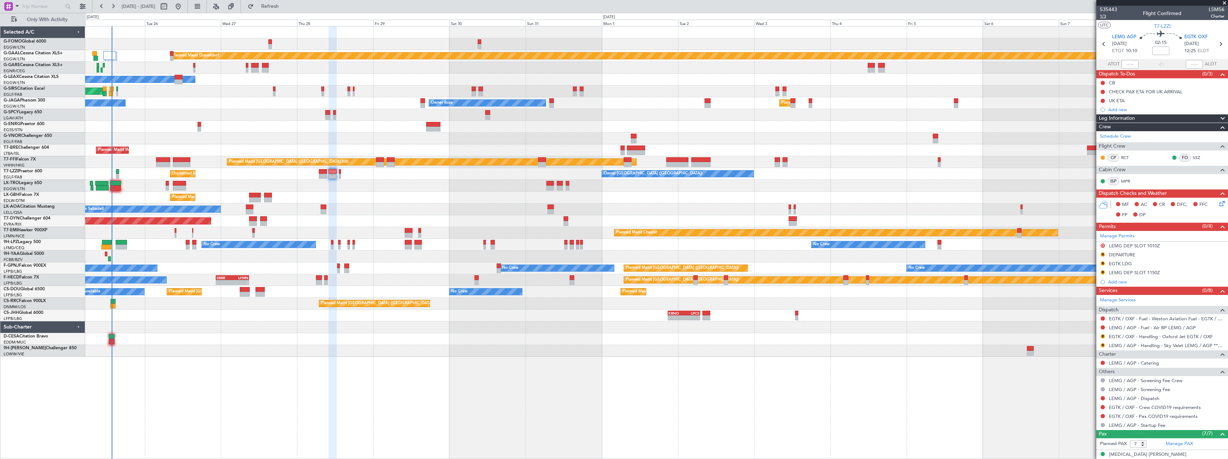
click at [1103, 19] on span "1/3" at bounding box center [1108, 16] width 17 height 6
click at [1101, 16] on span "1/3" at bounding box center [1108, 16] width 17 height 6
